Goal: Task Accomplishment & Management: Use online tool/utility

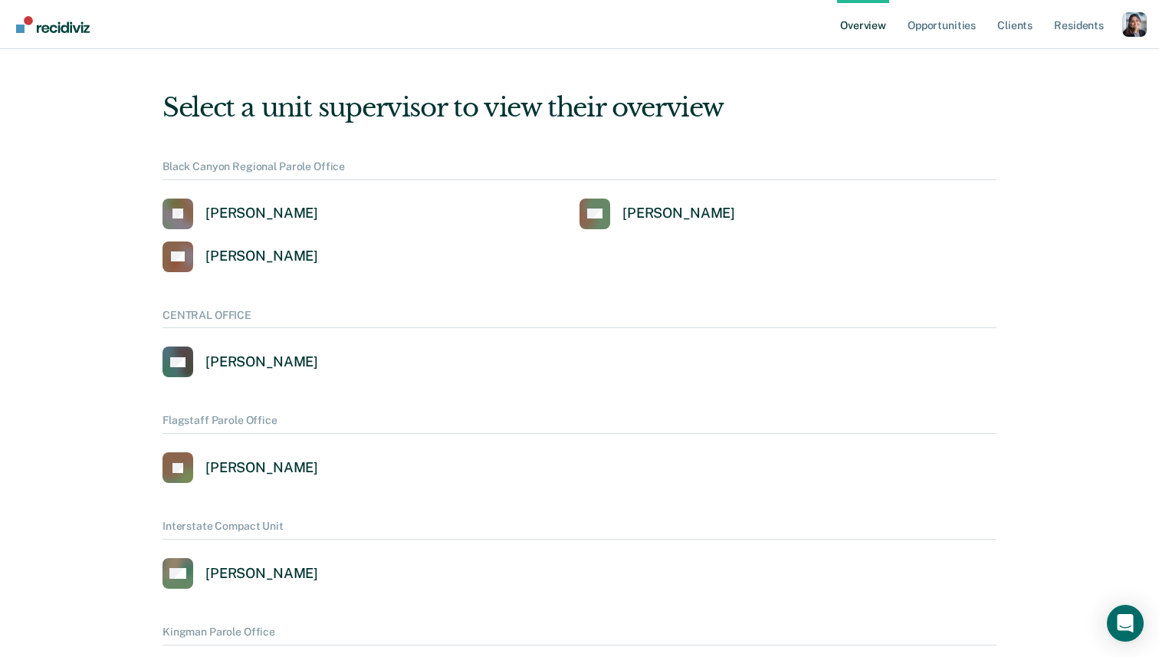
click at [1134, 31] on div "Profile dropdown button" at bounding box center [1134, 24] width 25 height 25
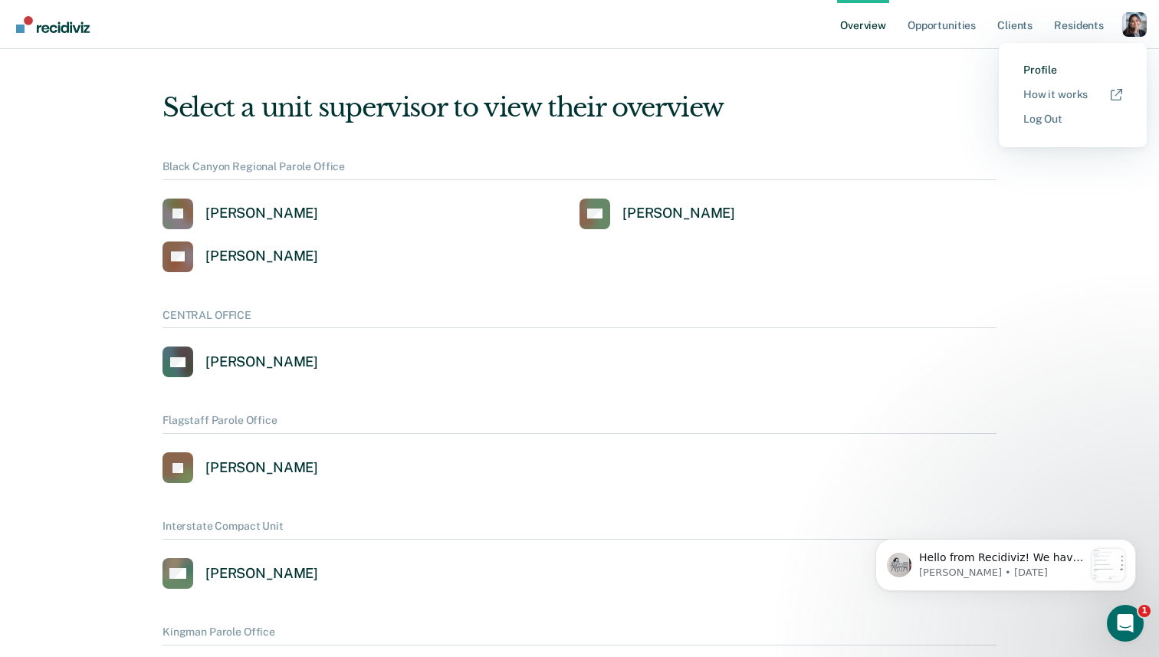
click at [1042, 69] on link "Profile" at bounding box center [1072, 70] width 99 height 13
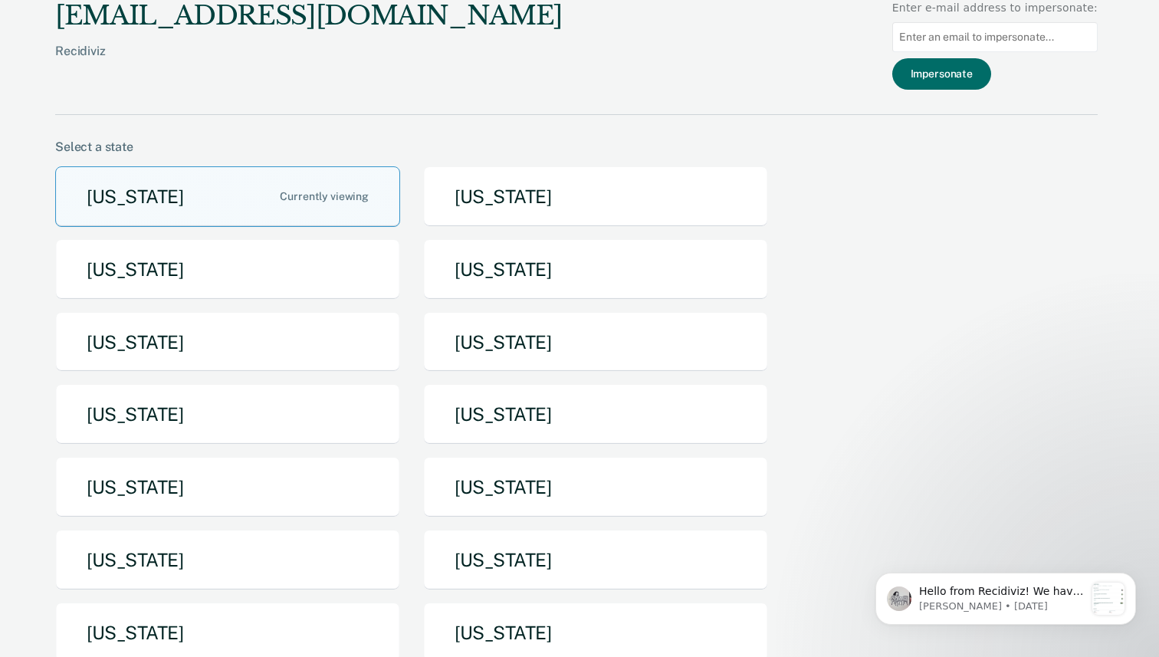
click at [943, 43] on input "Main chart and filter content" at bounding box center [994, 37] width 205 height 30
click at [515, 295] on button "[US_STATE]" at bounding box center [595, 269] width 345 height 61
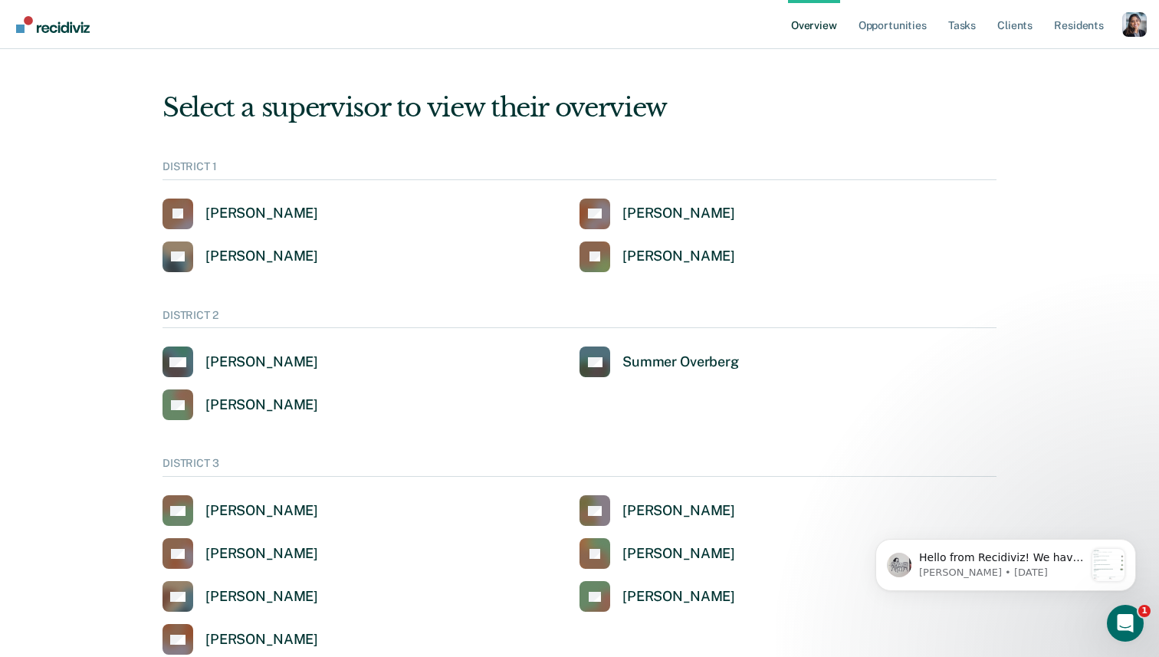
click at [1133, 31] on div "Profile dropdown button" at bounding box center [1134, 24] width 25 height 25
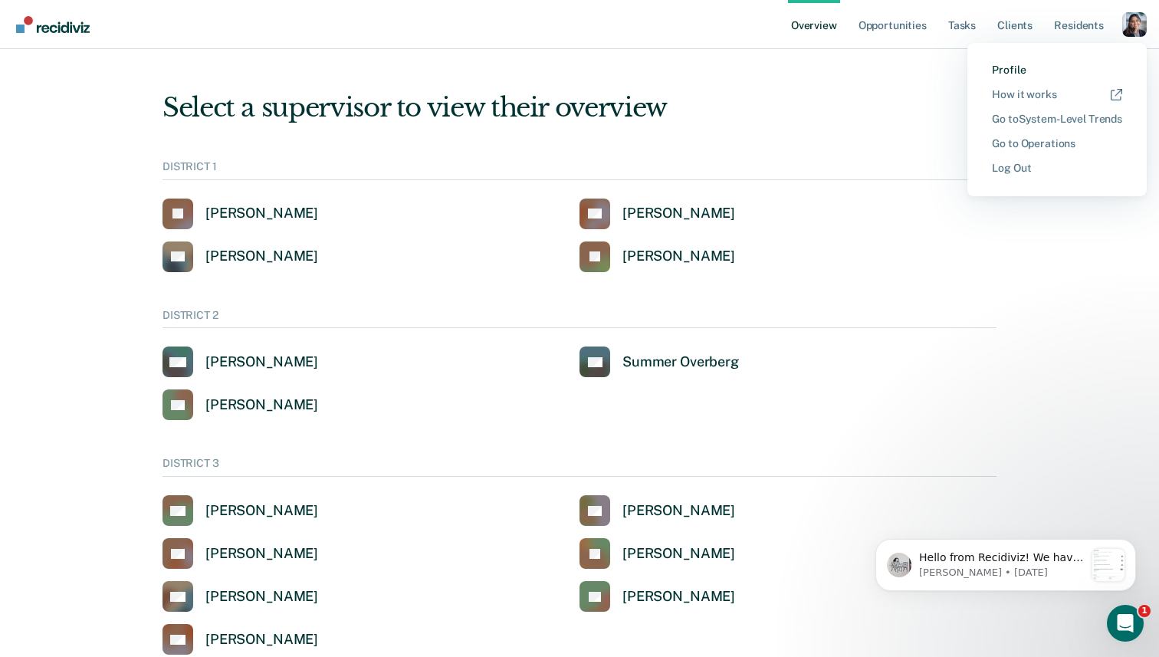
click at [1006, 70] on link "Profile" at bounding box center [1057, 70] width 130 height 13
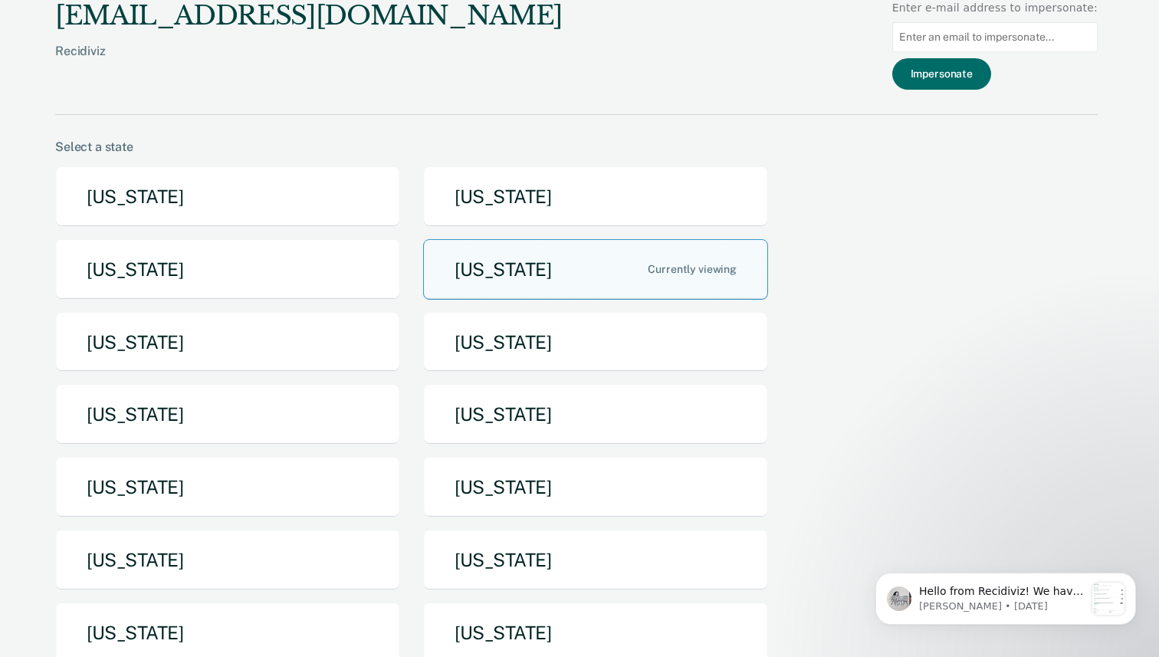
click at [1006, 42] on input "Main chart and filter content" at bounding box center [994, 37] width 205 height 30
paste input "[EMAIL_ADDRESS][DOMAIN_NAME][US_STATE]"
type input "[EMAIL_ADDRESS][DOMAIN_NAME][US_STATE]"
click at [987, 61] on button "Impersonate" at bounding box center [941, 73] width 99 height 31
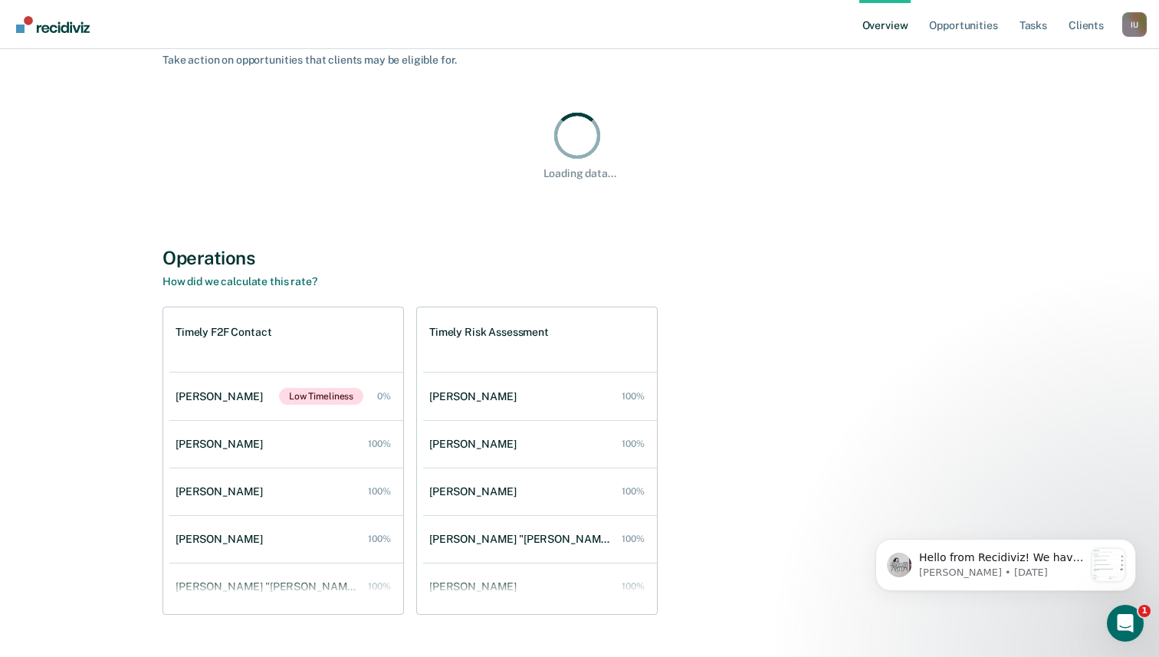
scroll to position [1286, 0]
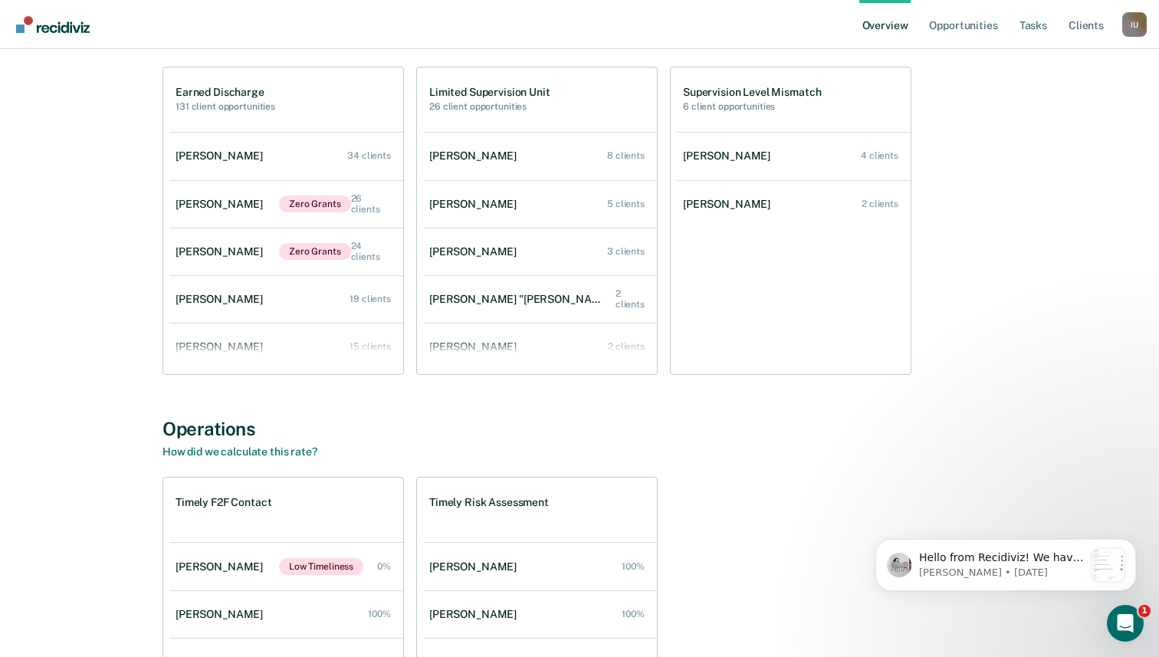
click at [1127, 27] on div "I U" at bounding box center [1134, 24] width 25 height 25
click at [1068, 126] on button "Go to Operations" at bounding box center [1073, 119] width 148 height 25
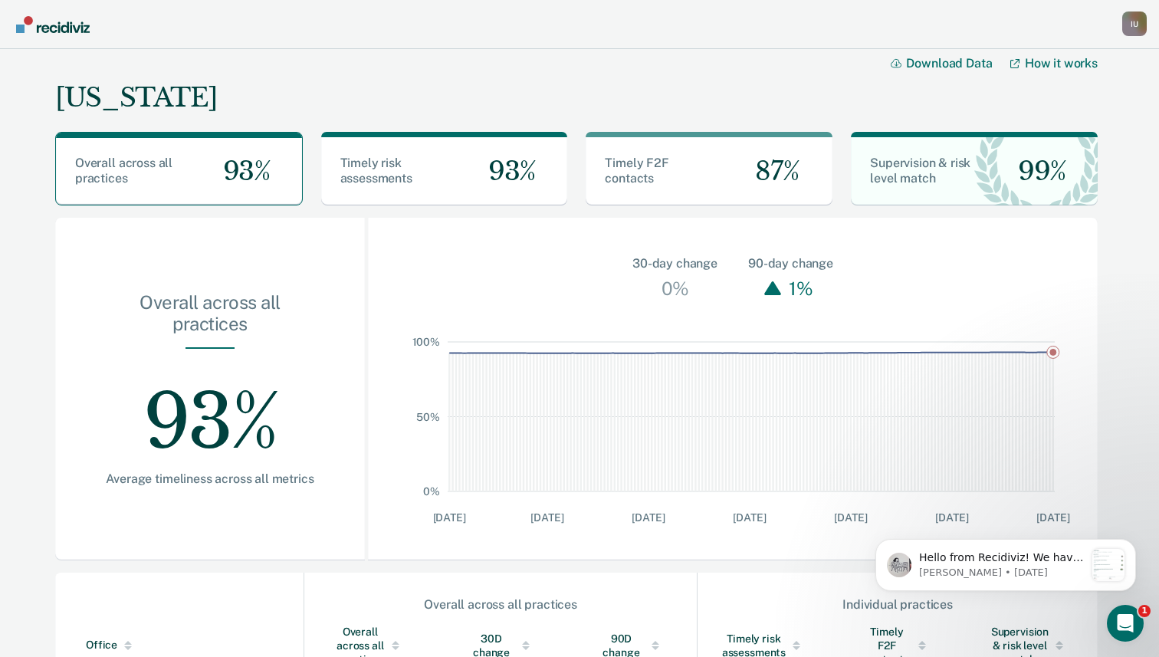
scroll to position [425, 0]
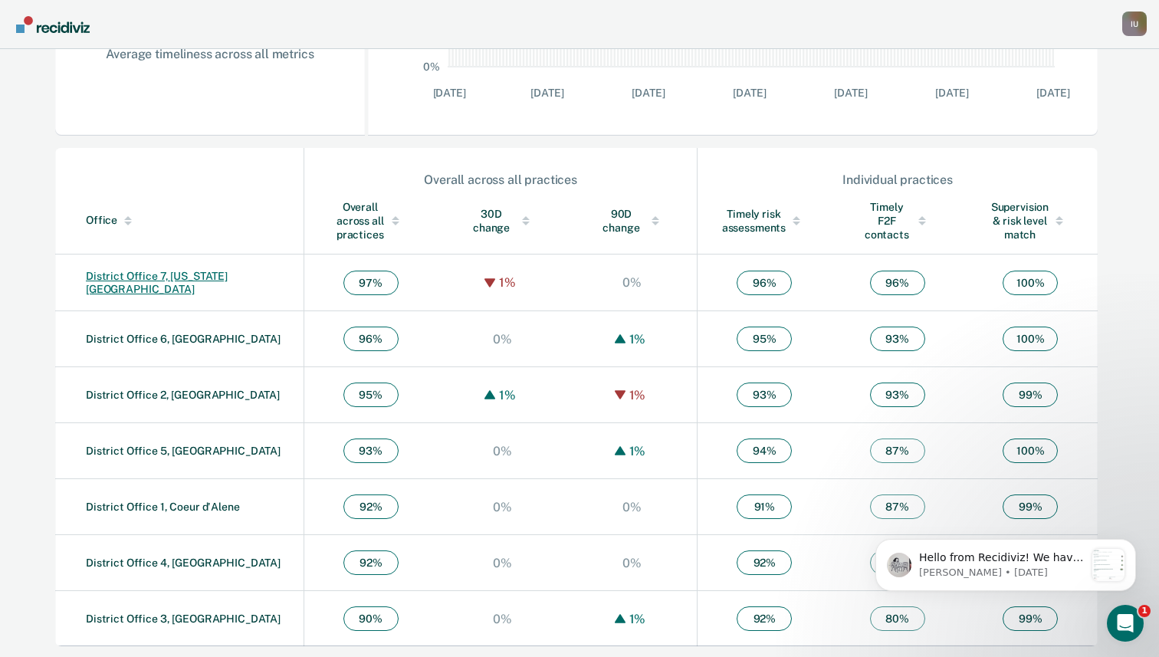
click at [155, 282] on link "District Office 7, [US_STATE][GEOGRAPHIC_DATA]" at bounding box center [157, 282] width 142 height 25
